Goal: Find specific page/section: Find specific page/section

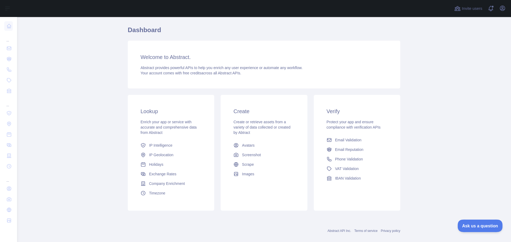
scroll to position [23, 0]
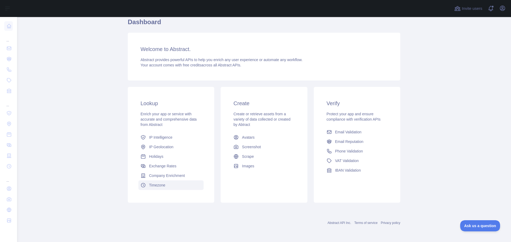
click at [144, 189] on link "Timezone" at bounding box center [170, 186] width 65 height 10
